Goal: Find specific page/section: Find specific page/section

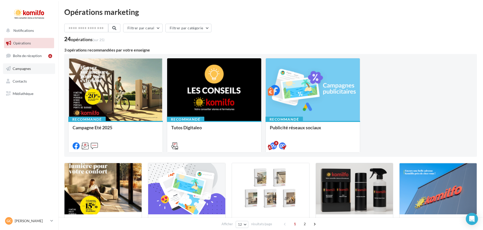
click at [18, 72] on link "Campagnes" at bounding box center [29, 69] width 52 height 11
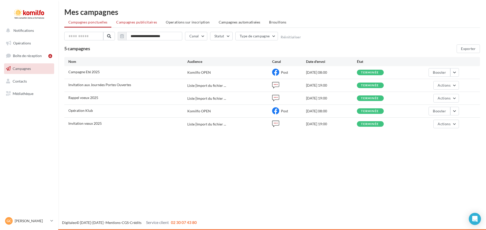
click at [133, 24] on span "Campagnes publicitaires" at bounding box center [136, 22] width 41 height 4
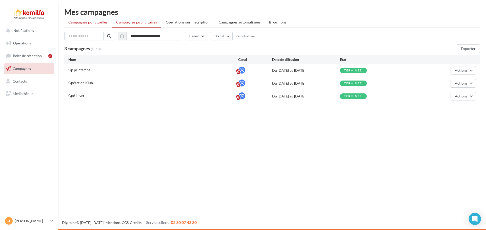
click at [101, 20] on li "Campagnes ponctuelles" at bounding box center [87, 22] width 47 height 9
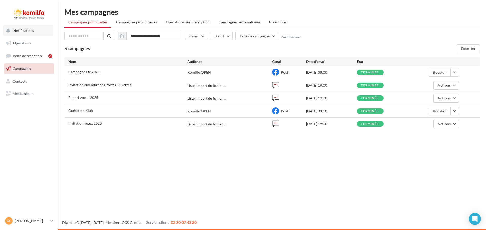
click at [39, 34] on button "Notifications" at bounding box center [28, 30] width 50 height 11
